Goal: Task Accomplishment & Management: Manage account settings

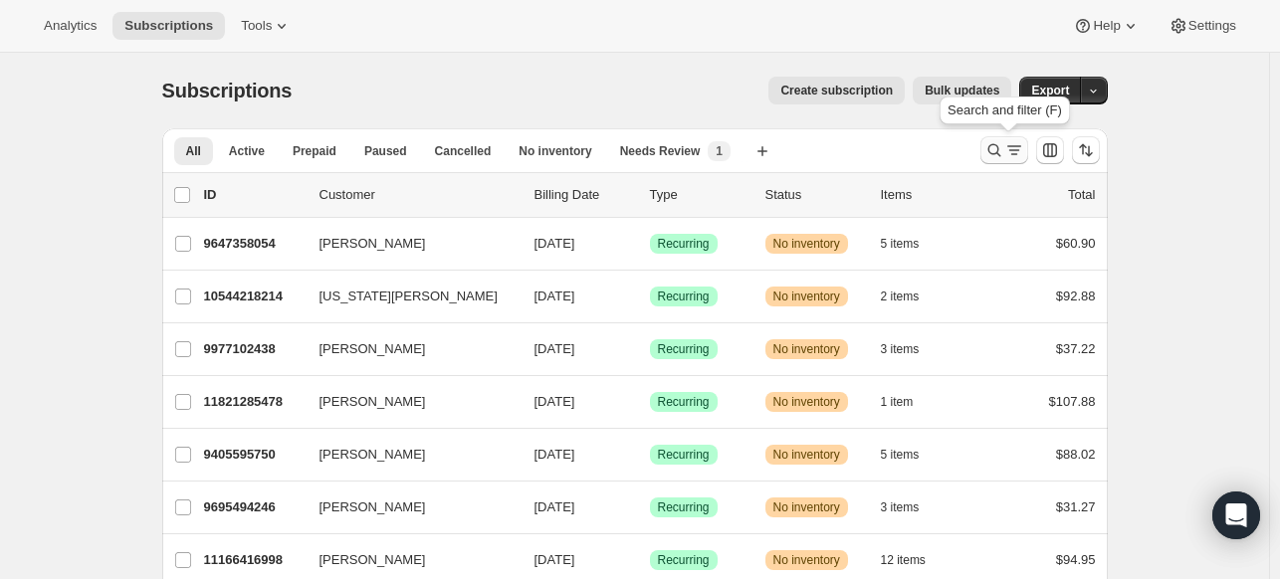
click at [989, 161] on button "Search and filter results" at bounding box center [1004, 150] width 48 height 28
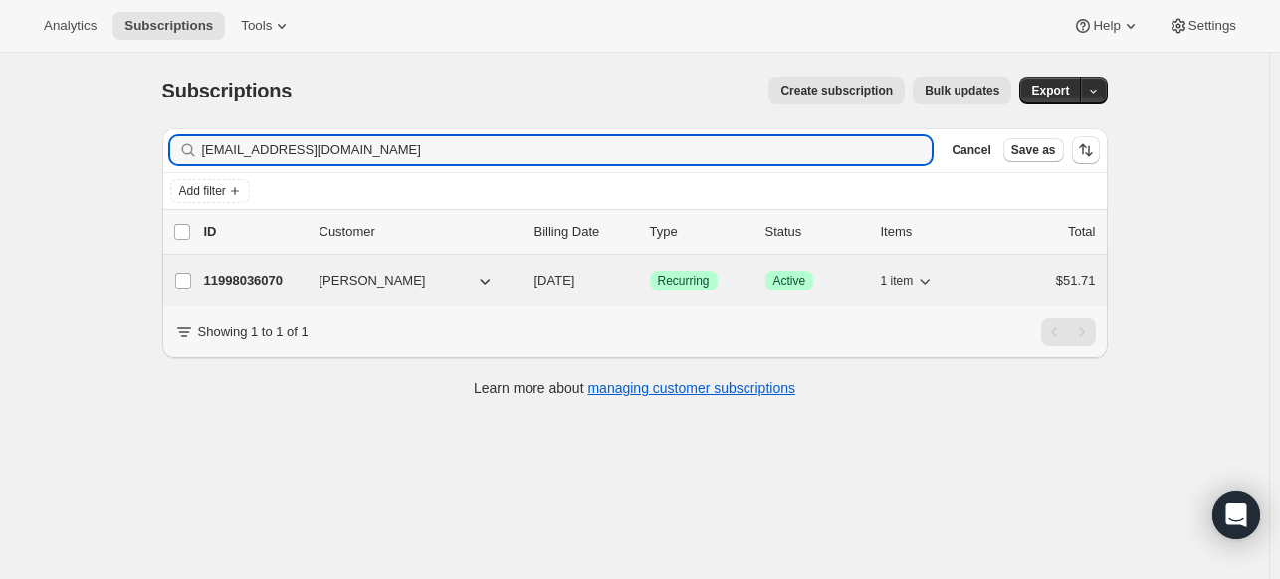
type input "[EMAIL_ADDRESS][DOMAIN_NAME]"
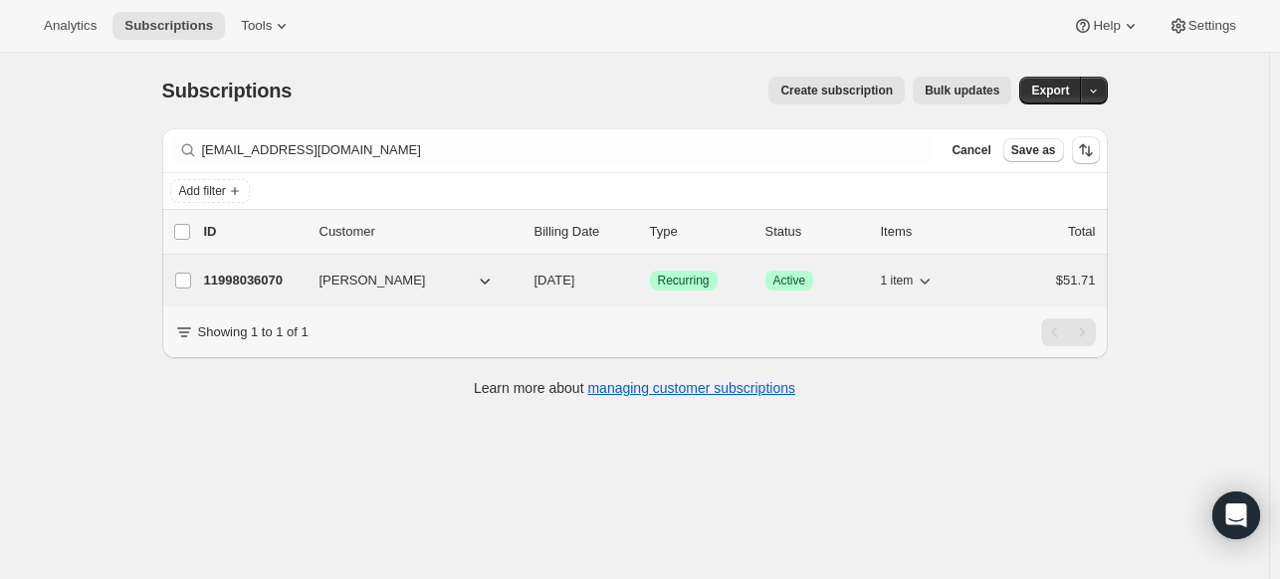
click at [244, 274] on p "11998036070" at bounding box center [254, 281] width 100 height 20
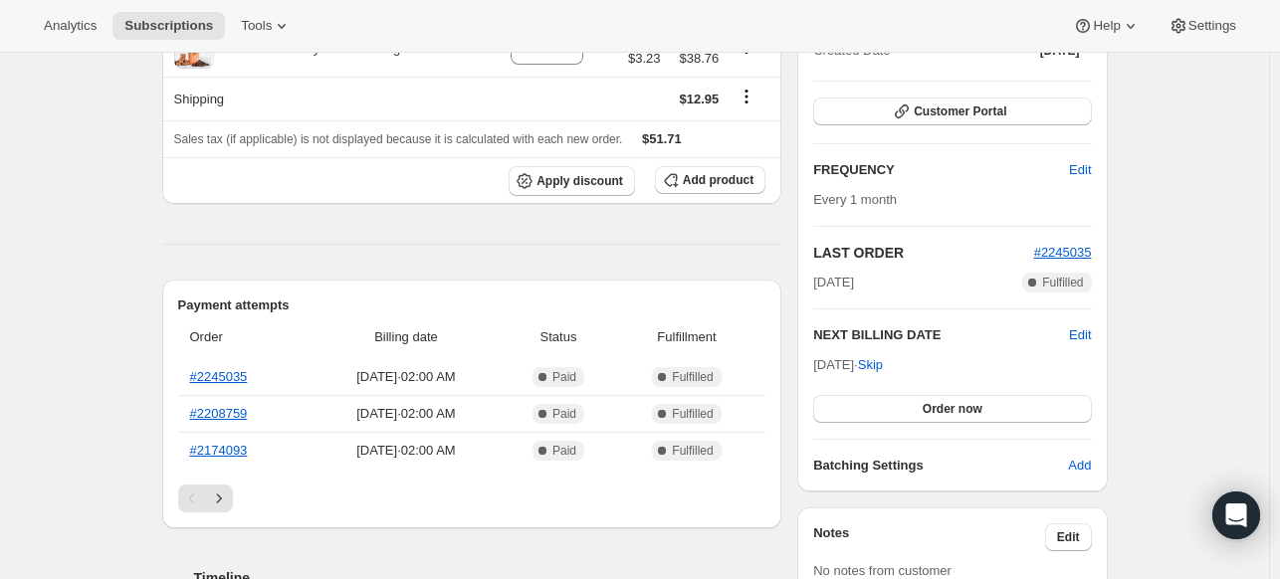
scroll to position [100, 0]
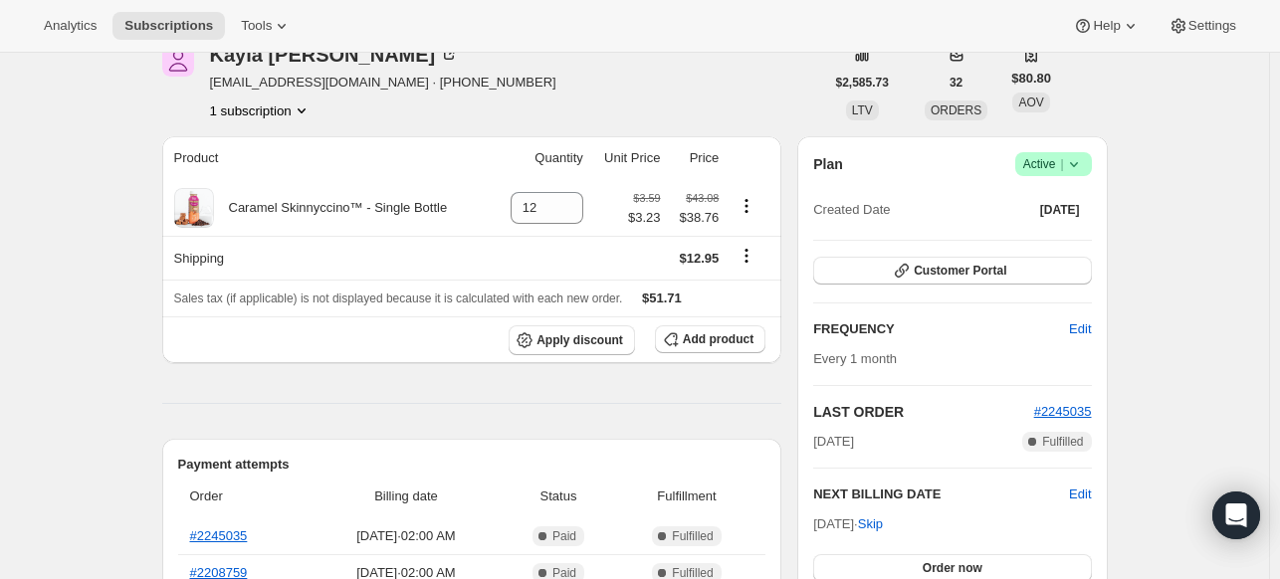
click at [1076, 176] on div "Plan Success Active | Created Date [DATE]" at bounding box center [952, 188] width 278 height 72
click at [1084, 159] on icon at bounding box center [1074, 164] width 20 height 20
click at [1034, 245] on span "Cancel subscription" at bounding box center [1050, 237] width 112 height 20
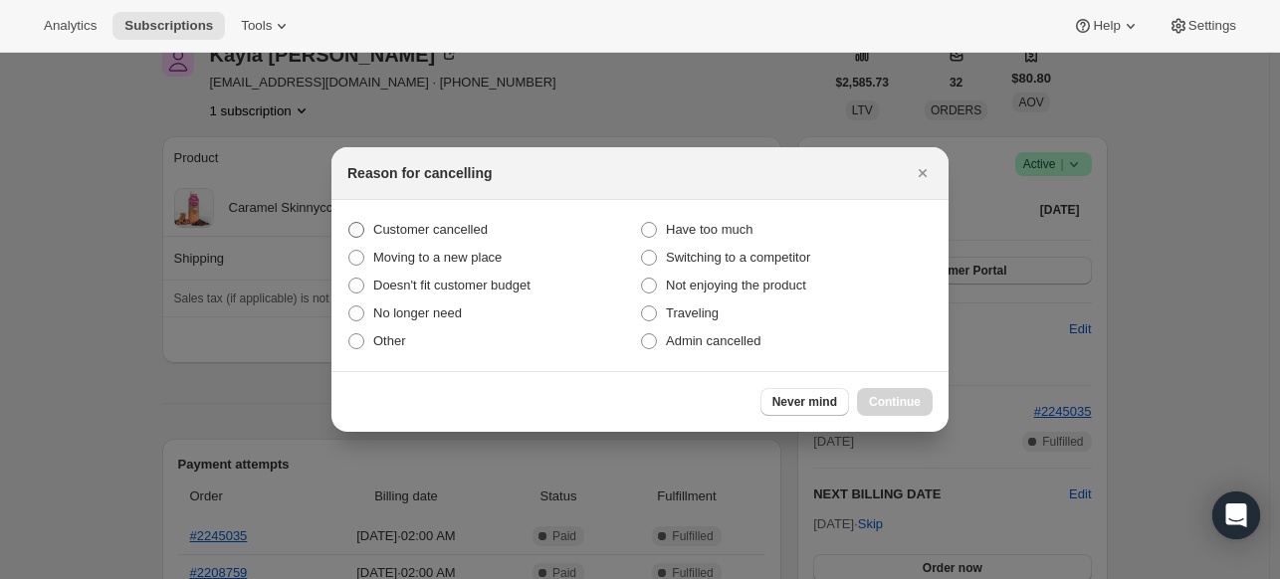
click at [439, 225] on span "Customer cancelled" at bounding box center [430, 229] width 114 height 15
click at [349, 223] on input "Customer cancelled" at bounding box center [348, 222] width 1 height 1
radio input "true"
click at [877, 398] on span "Continue" at bounding box center [895, 402] width 52 height 16
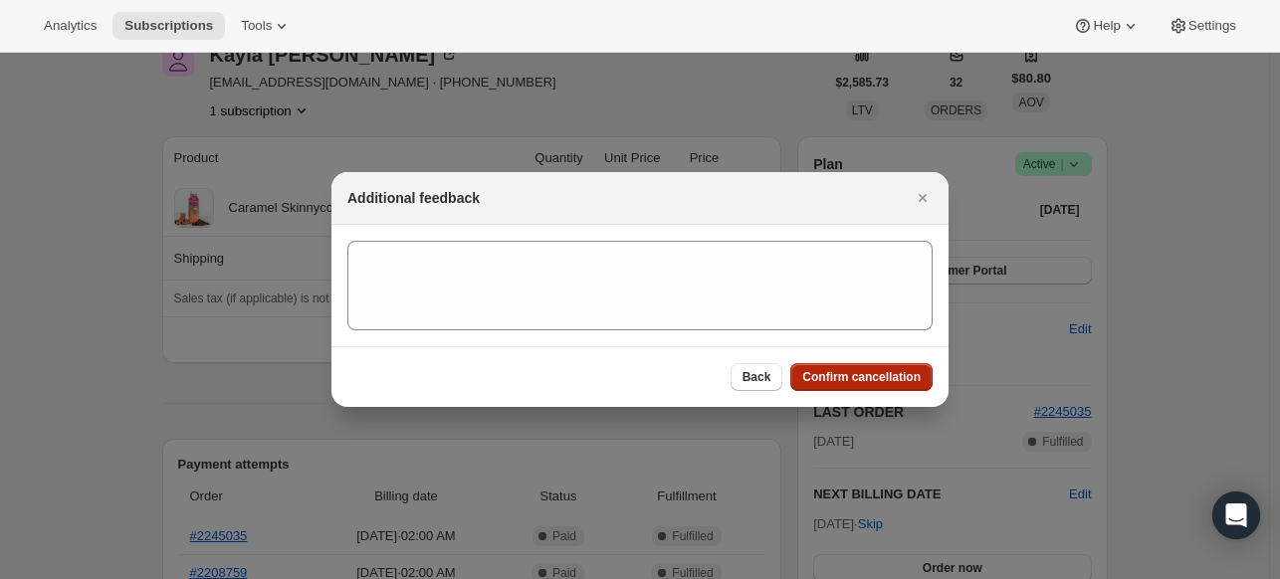
click at [824, 384] on span "Confirm cancellation" at bounding box center [861, 377] width 118 height 16
